Goal: Task Accomplishment & Management: Use online tool/utility

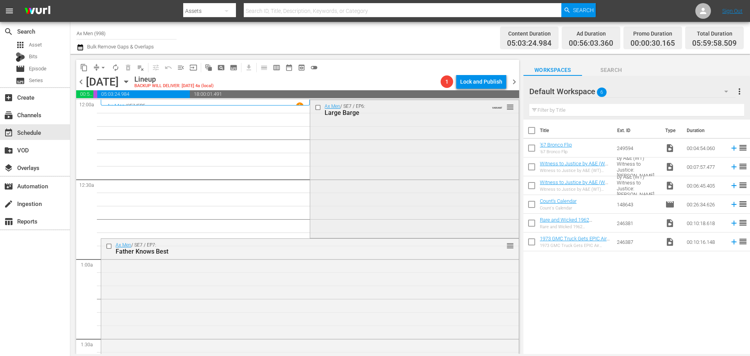
click at [417, 175] on div "Ax Men / SE7 / EP6: Large Barge VARIANT reorder" at bounding box center [414, 168] width 208 height 136
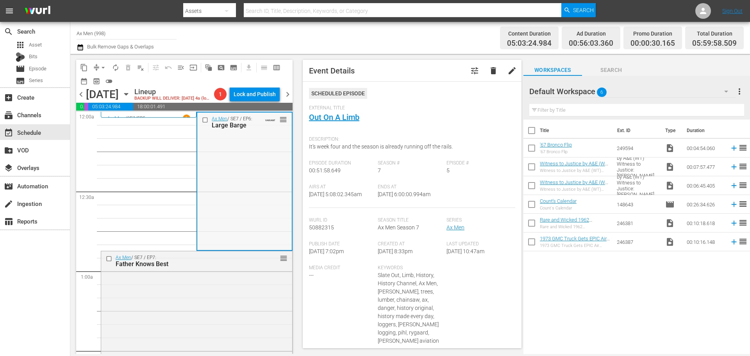
click at [245, 203] on div "Ax Men / SE7 / EP6: Large Barge VARIANT reorder" at bounding box center [244, 180] width 94 height 136
click at [191, 297] on div "Ax Men / SE7 / EP7: Father Knows Best reorder" at bounding box center [196, 318] width 191 height 135
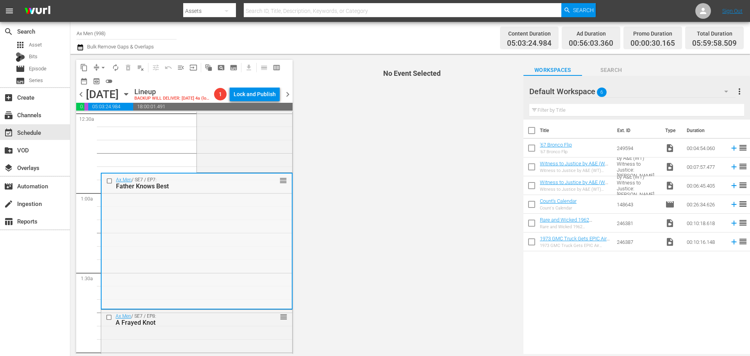
scroll to position [156, 0]
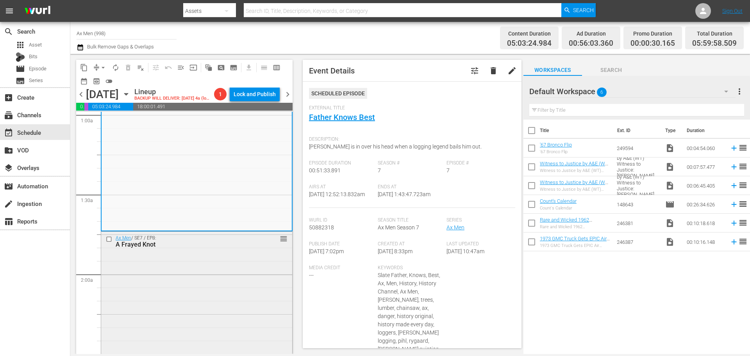
click at [244, 289] on div "Ax Men / SE7 / EP8: A Frayed Knot reorder" at bounding box center [196, 297] width 191 height 130
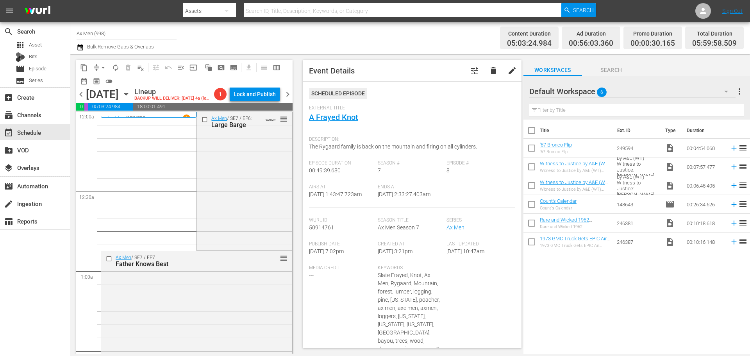
scroll to position [234, 0]
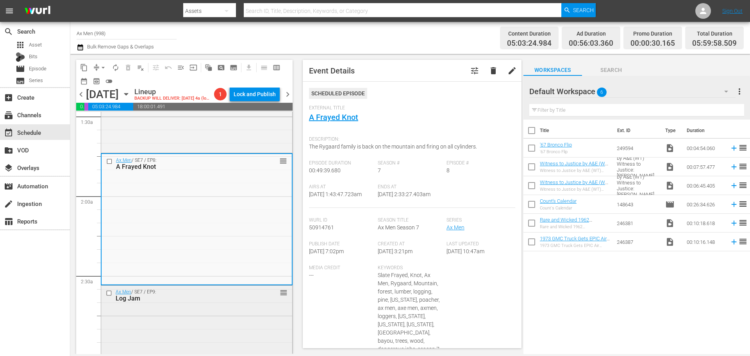
click at [200, 329] on div "Ax Men / SE7 / EP9: Log Jam reorder" at bounding box center [196, 353] width 191 height 135
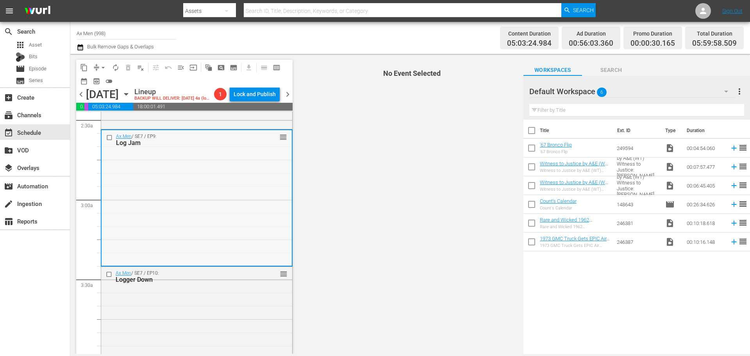
scroll to position [391, 0]
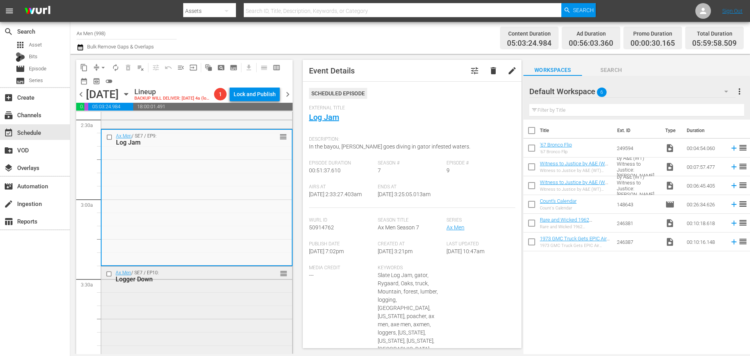
click at [229, 316] on div "Ax Men / SE7 / EP10: Logger Down reorder" at bounding box center [196, 333] width 191 height 134
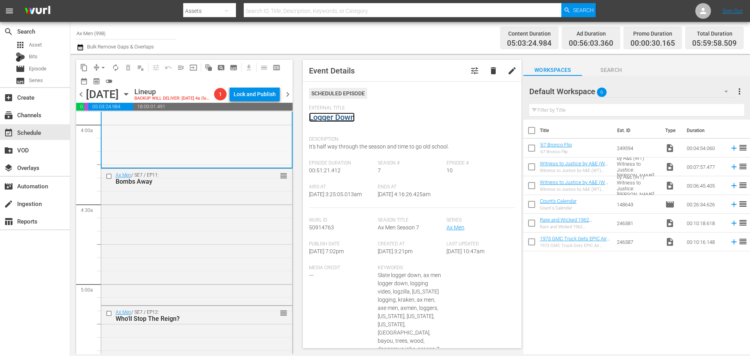
scroll to position [625, 0]
click at [178, 239] on div "Ax Men / SE7 / EP11: Bombs Away reorder" at bounding box center [196, 235] width 191 height 135
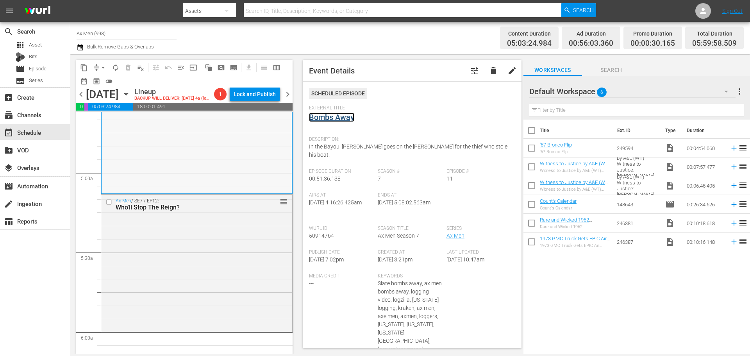
scroll to position [781, 0]
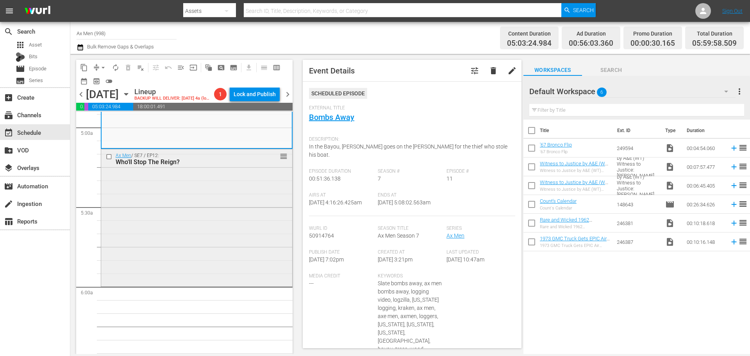
click at [223, 228] on div "Ax Men / SE7 / EP12: Who'll Stop The Reign? reorder" at bounding box center [196, 217] width 191 height 136
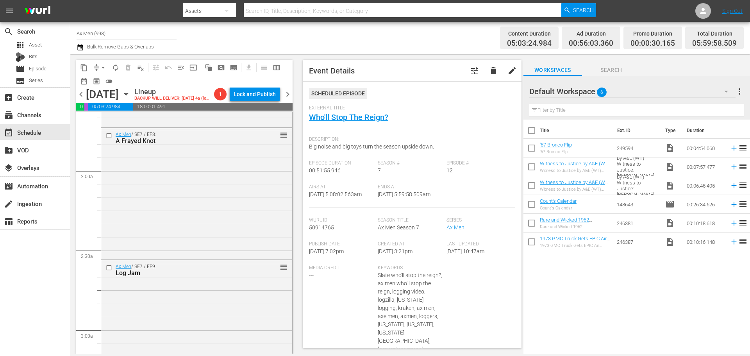
scroll to position [0, 0]
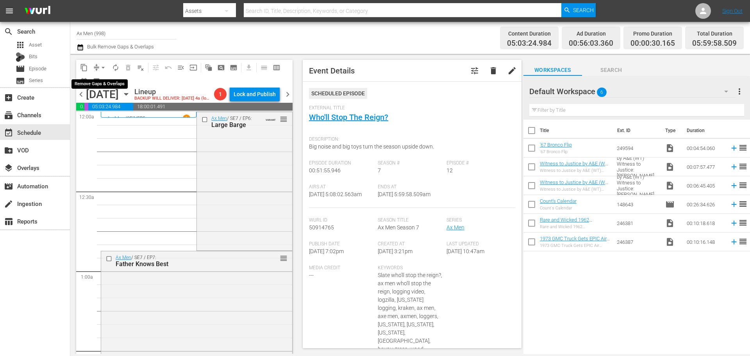
click at [104, 67] on span "arrow_drop_down" at bounding box center [103, 68] width 8 height 8
click at [100, 82] on li "Align to Midnight" at bounding box center [103, 83] width 82 height 13
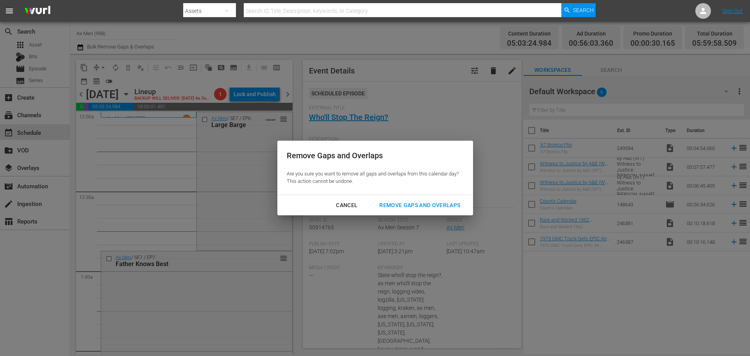
click at [425, 202] on div "Remove Gaps and Overlaps" at bounding box center [419, 205] width 93 height 10
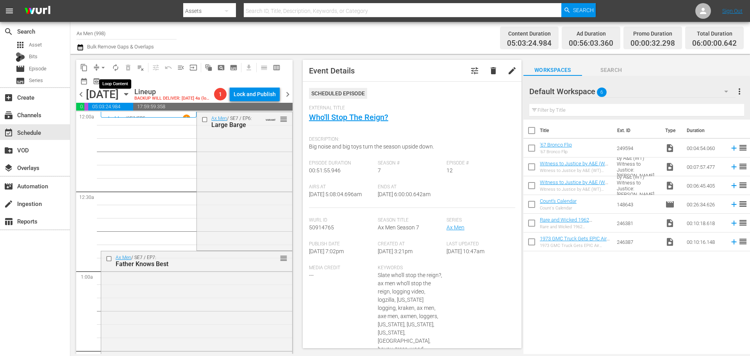
click at [115, 69] on span "autorenew_outlined" at bounding box center [116, 68] width 8 height 8
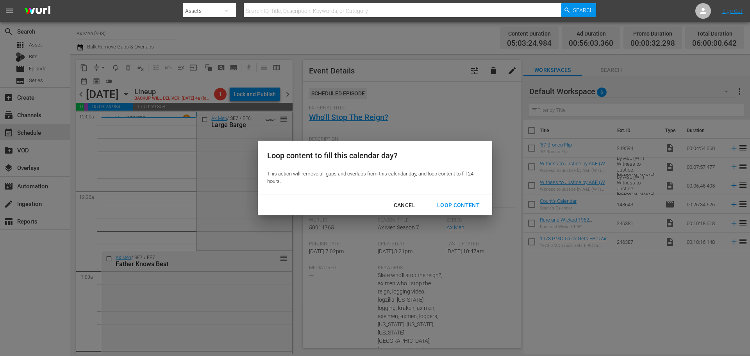
click at [459, 202] on div "Loop Content" at bounding box center [458, 205] width 55 height 10
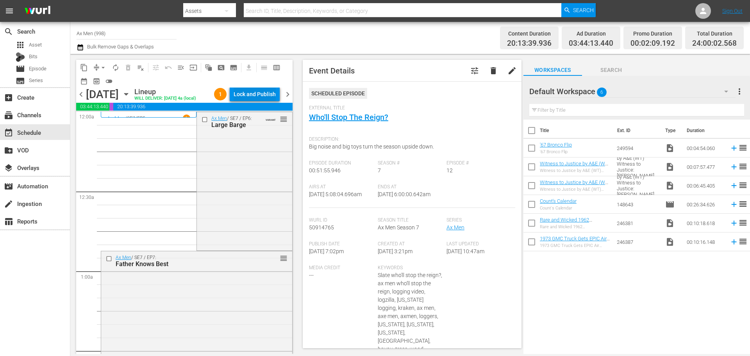
click at [245, 94] on div "Lock and Publish" at bounding box center [255, 94] width 42 height 14
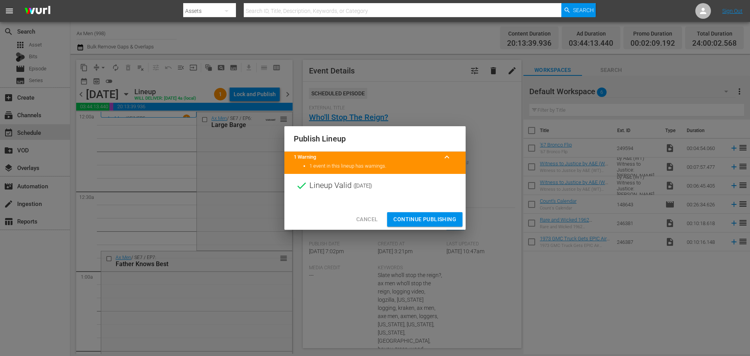
click at [449, 220] on span "Continue Publishing" at bounding box center [424, 219] width 63 height 10
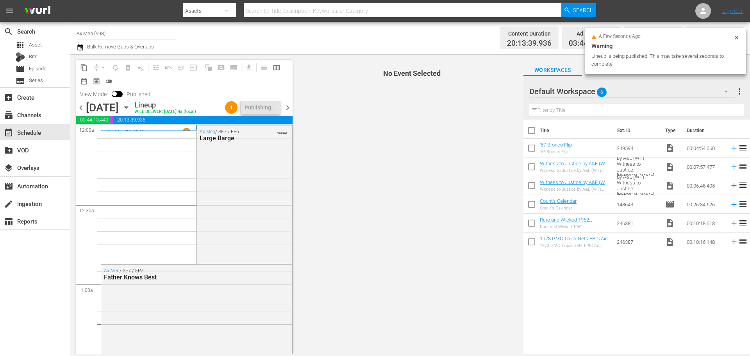
click at [288, 111] on span "chevron_right" at bounding box center [288, 108] width 10 height 10
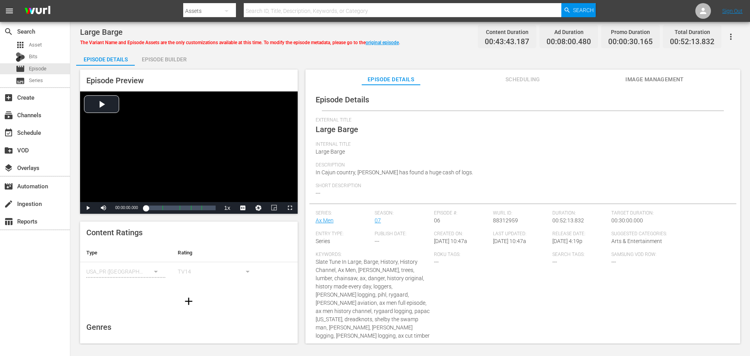
click at [172, 59] on div "Episode Builder" at bounding box center [164, 59] width 59 height 19
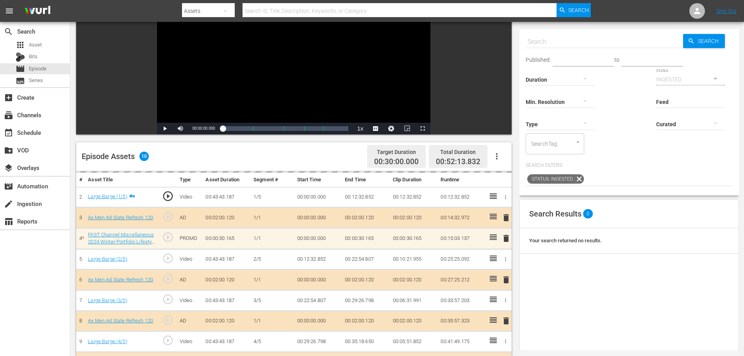
scroll to position [156, 0]
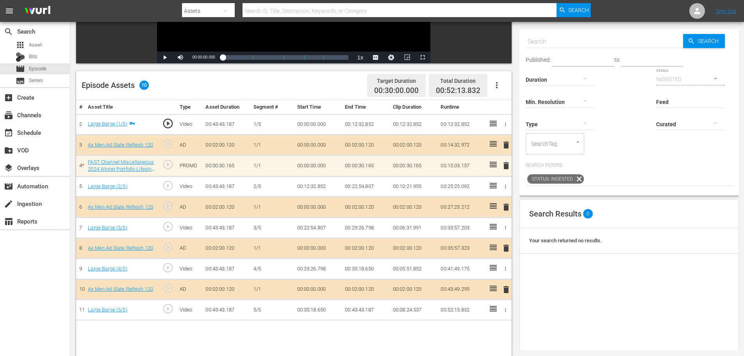
click at [577, 179] on icon at bounding box center [579, 179] width 10 height 10
click at [577, 174] on icon at bounding box center [579, 179] width 10 height 10
click at [657, 243] on div "Your search returned no results." at bounding box center [629, 240] width 219 height 25
click at [566, 38] on input "text" at bounding box center [604, 41] width 157 height 19
click at [638, 260] on div "Search Results 0 Your search returned no results." at bounding box center [630, 295] width 220 height 193
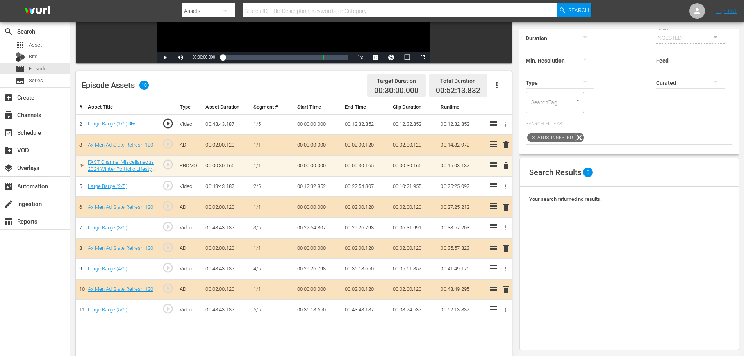
scroll to position [0, 0]
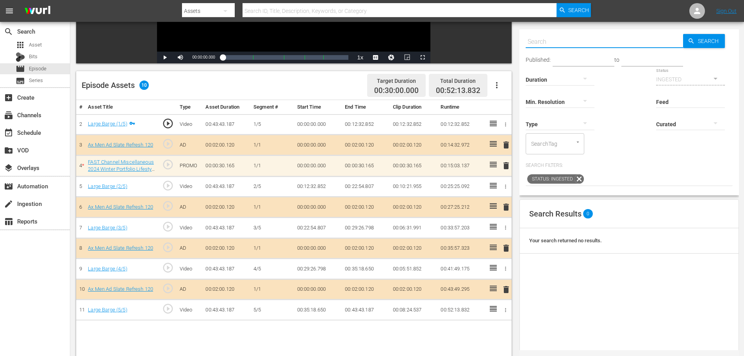
click at [678, 34] on input "text" at bounding box center [604, 41] width 157 height 19
type input "Witness to Justice Channel ID 2"
click at [704, 45] on span "Search" at bounding box center [710, 41] width 30 height 14
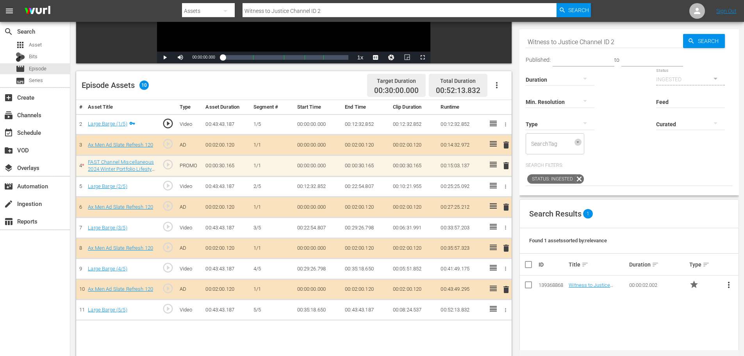
click at [578, 142] on icon "Open" at bounding box center [578, 142] width 2 height 1
click at [578, 142] on icon "Close" at bounding box center [578, 141] width 2 height 1
click at [580, 180] on icon at bounding box center [579, 178] width 9 height 9
click at [602, 173] on div "Status: INGESTED" at bounding box center [629, 179] width 207 height 13
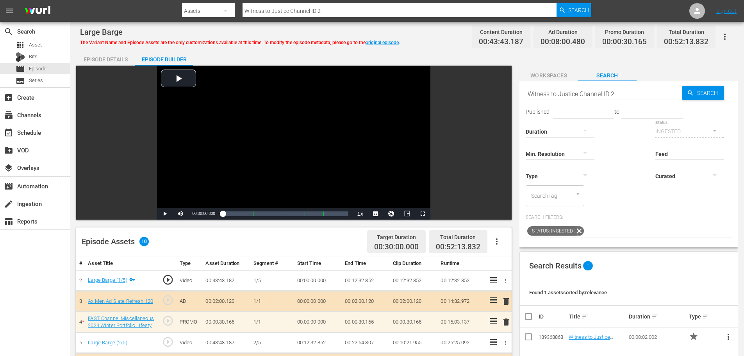
click at [538, 73] on span "Workspaces" at bounding box center [549, 76] width 59 height 10
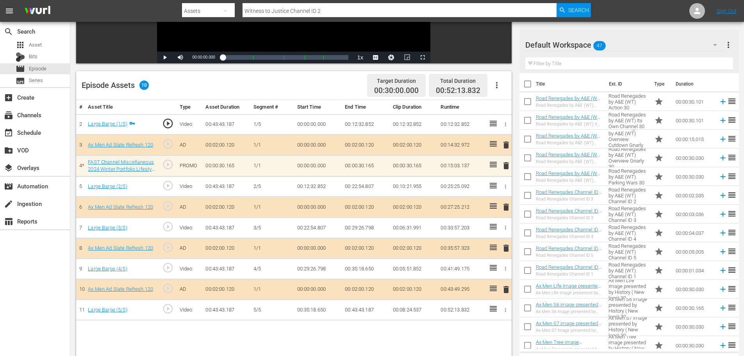
scroll to position [325, 0]
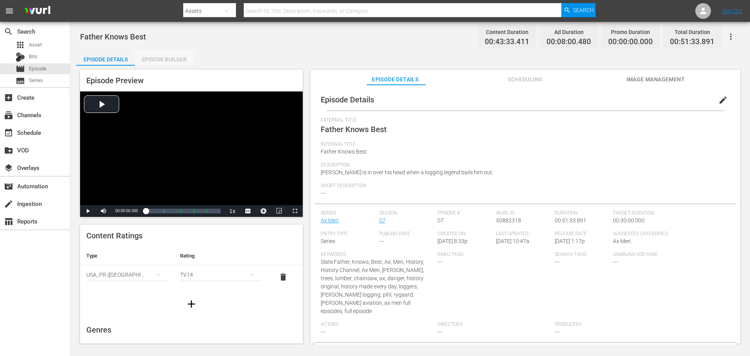
click at [185, 55] on div "Episode Builder" at bounding box center [164, 59] width 59 height 19
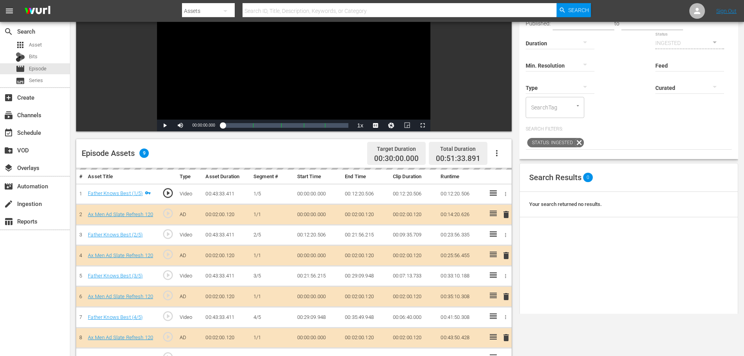
scroll to position [195, 0]
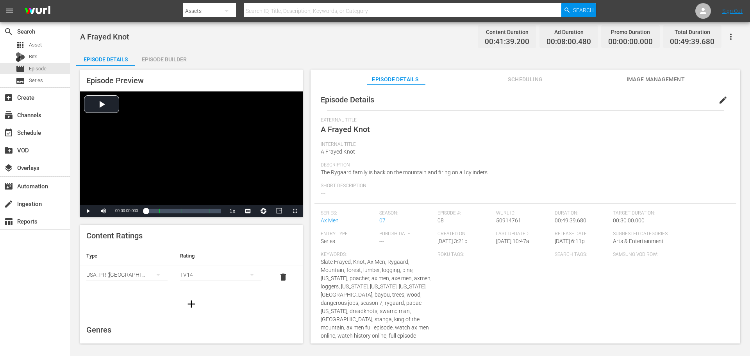
click at [177, 57] on div "Episode Builder" at bounding box center [164, 59] width 59 height 19
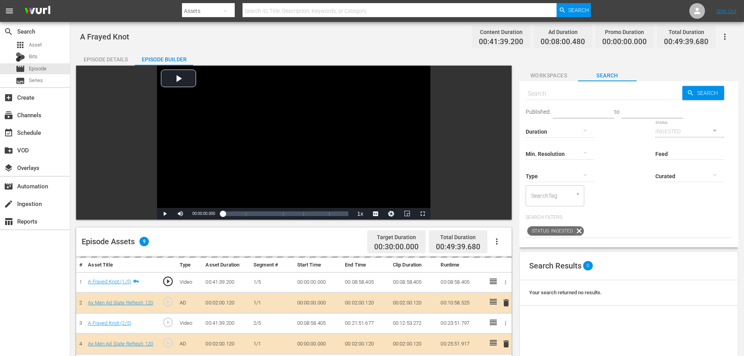
scroll to position [195, 0]
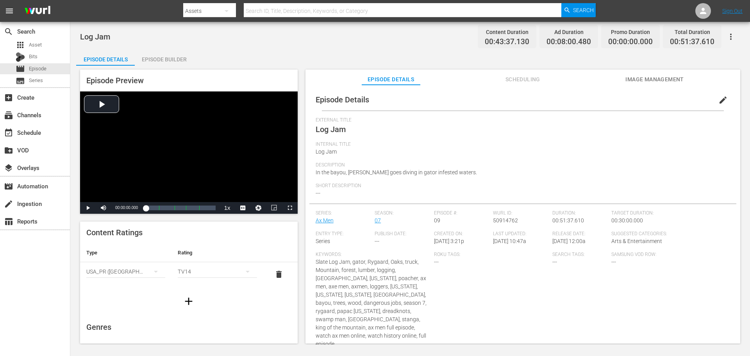
click at [175, 54] on div "Episode Builder" at bounding box center [164, 59] width 59 height 19
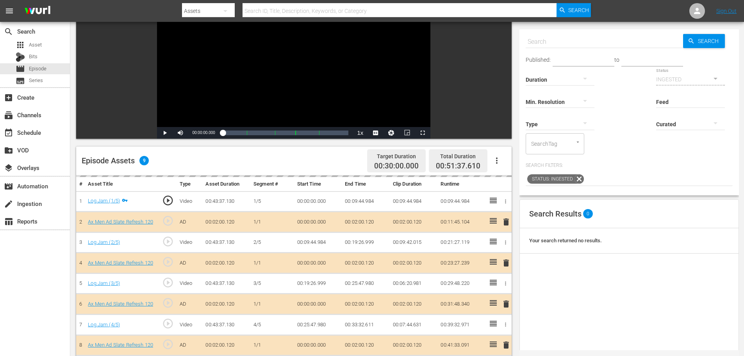
scroll to position [195, 0]
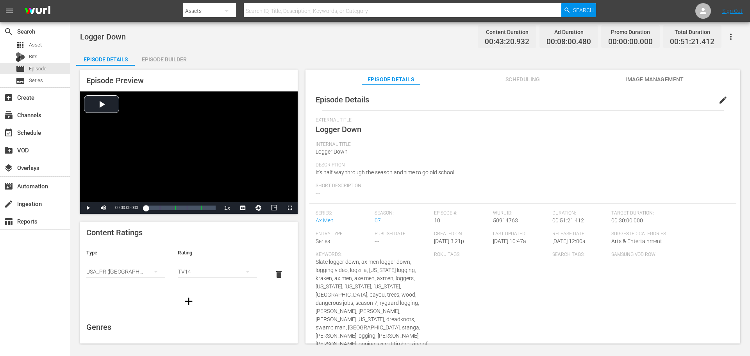
click at [184, 57] on div "Episode Builder" at bounding box center [164, 59] width 59 height 19
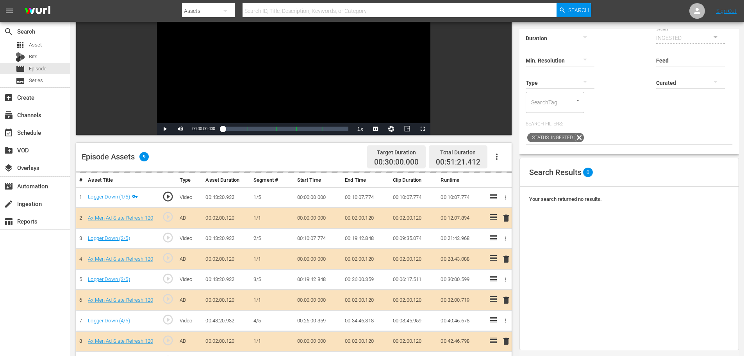
scroll to position [195, 0]
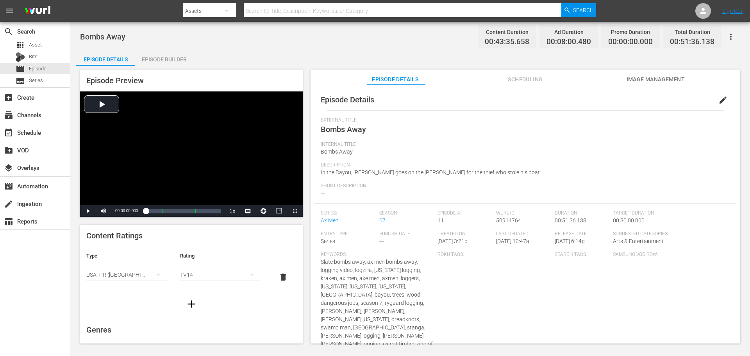
click at [170, 56] on div "Episode Builder" at bounding box center [164, 59] width 59 height 19
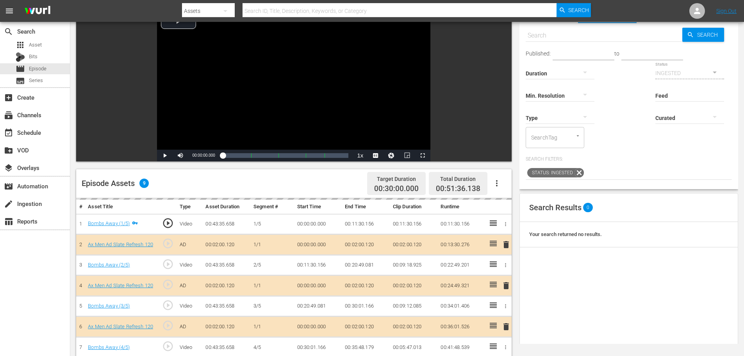
scroll to position [117, 0]
